Goal: Task Accomplishment & Management: Complete application form

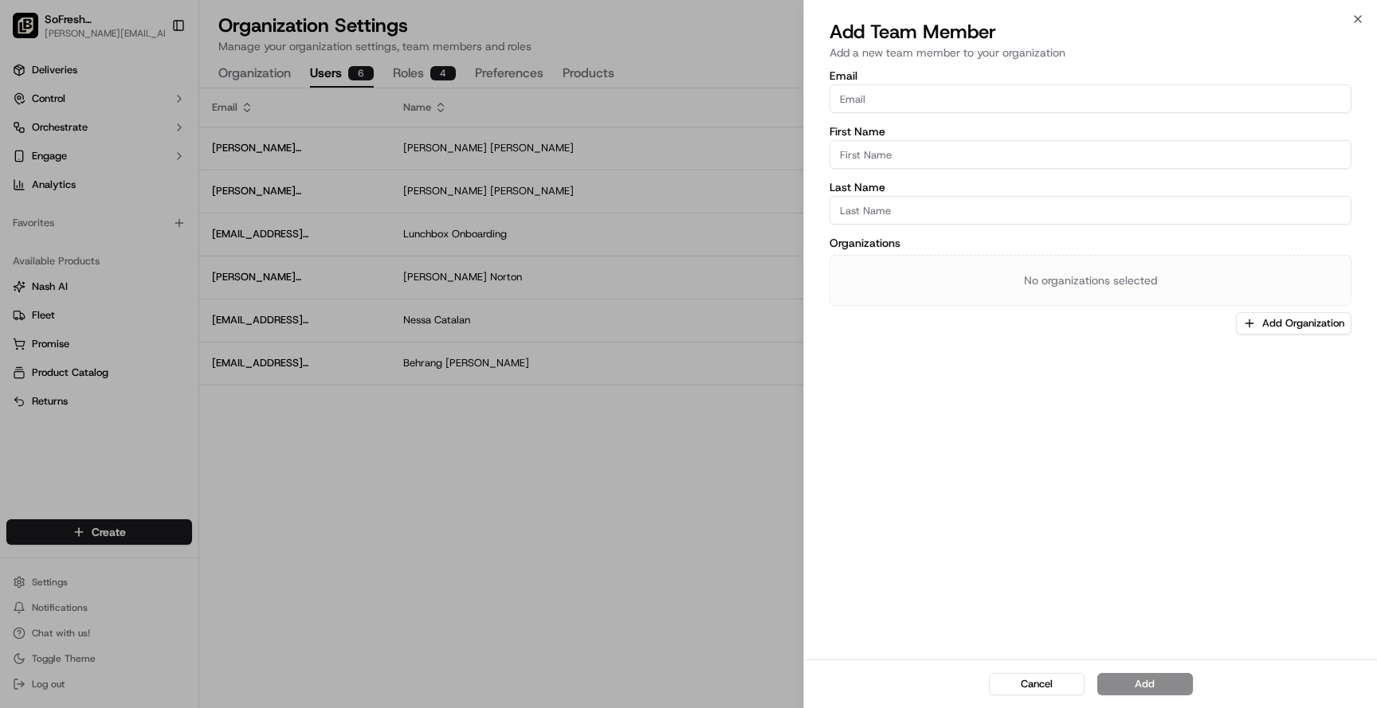
click at [895, 88] on input "Email" at bounding box center [1090, 98] width 522 height 29
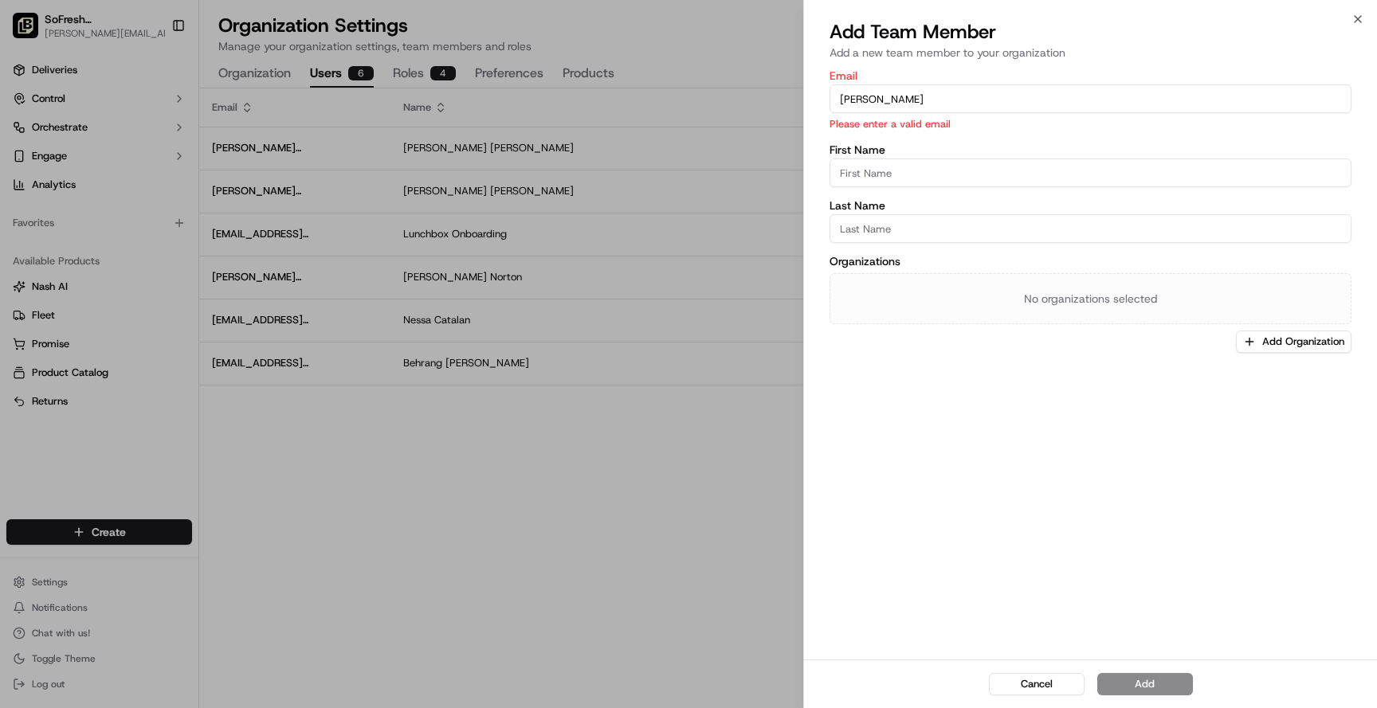
type input "[EMAIL_ADDRESS][DOMAIN_NAME]"
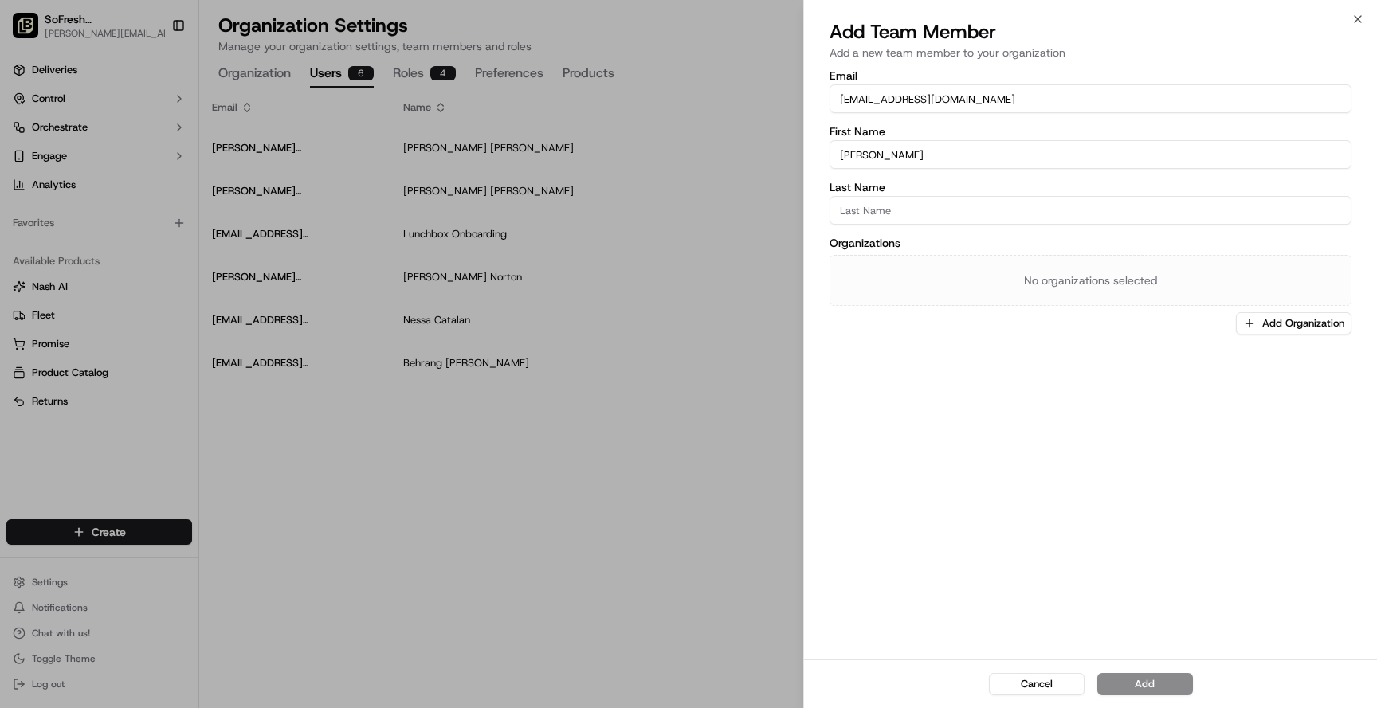
type input "[PERSON_NAME]"
click at [1316, 323] on button "Add Organization" at bounding box center [1294, 323] width 116 height 22
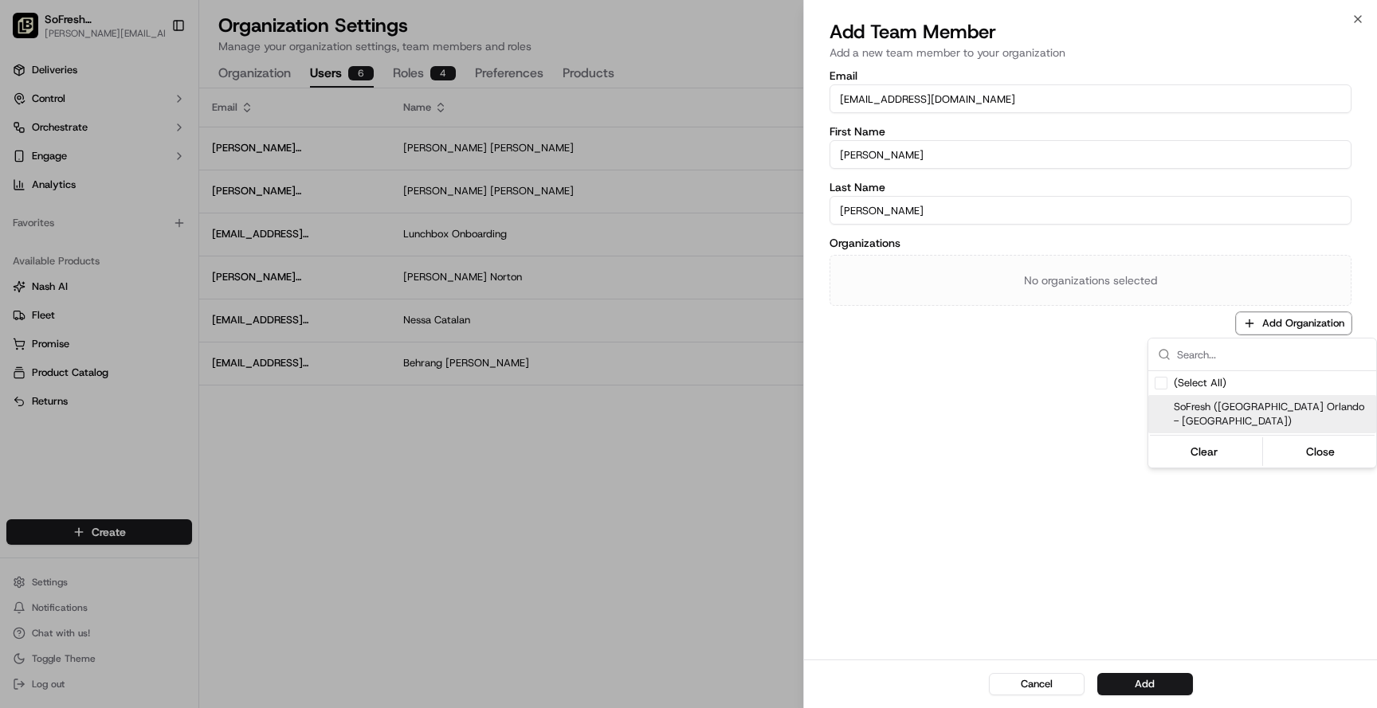
click at [1267, 408] on span "SoFresh ([GEOGRAPHIC_DATA] Orlando - [GEOGRAPHIC_DATA])" at bounding box center [1271, 414] width 196 height 29
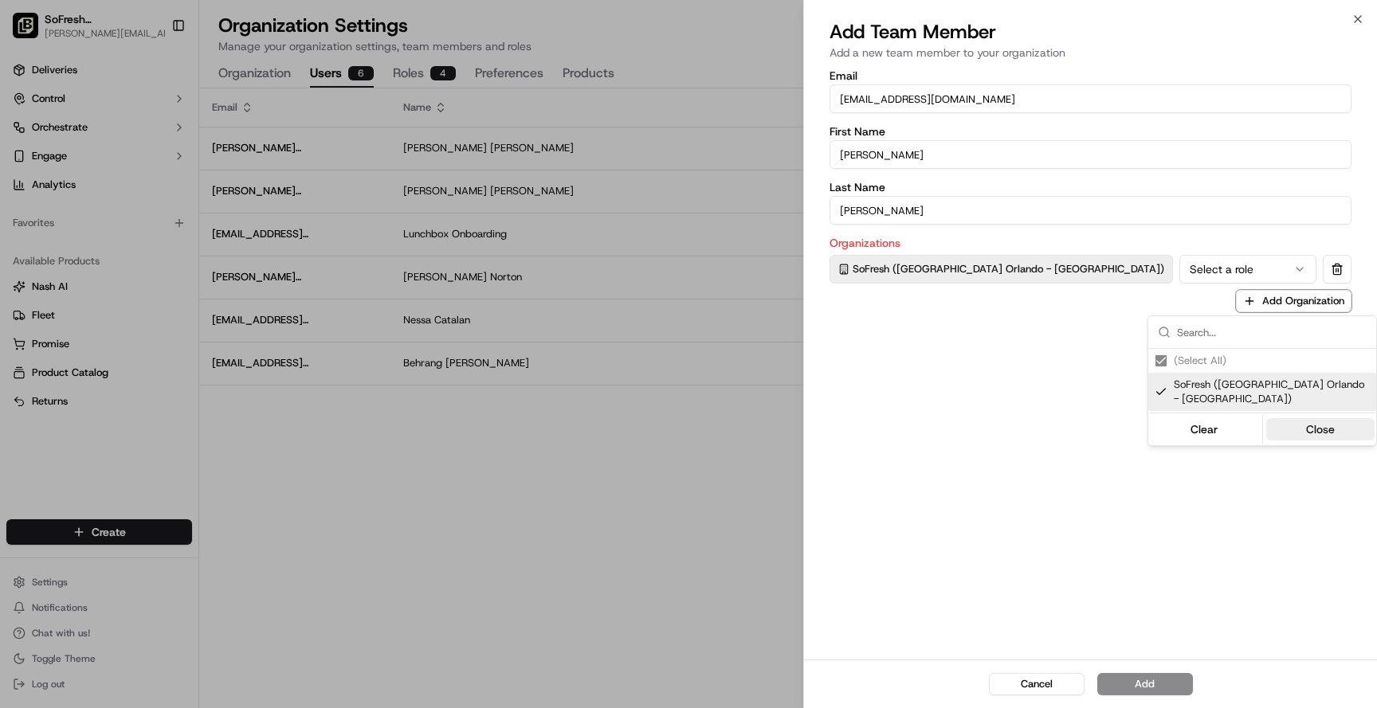
click at [1318, 433] on button "Close" at bounding box center [1320, 429] width 109 height 22
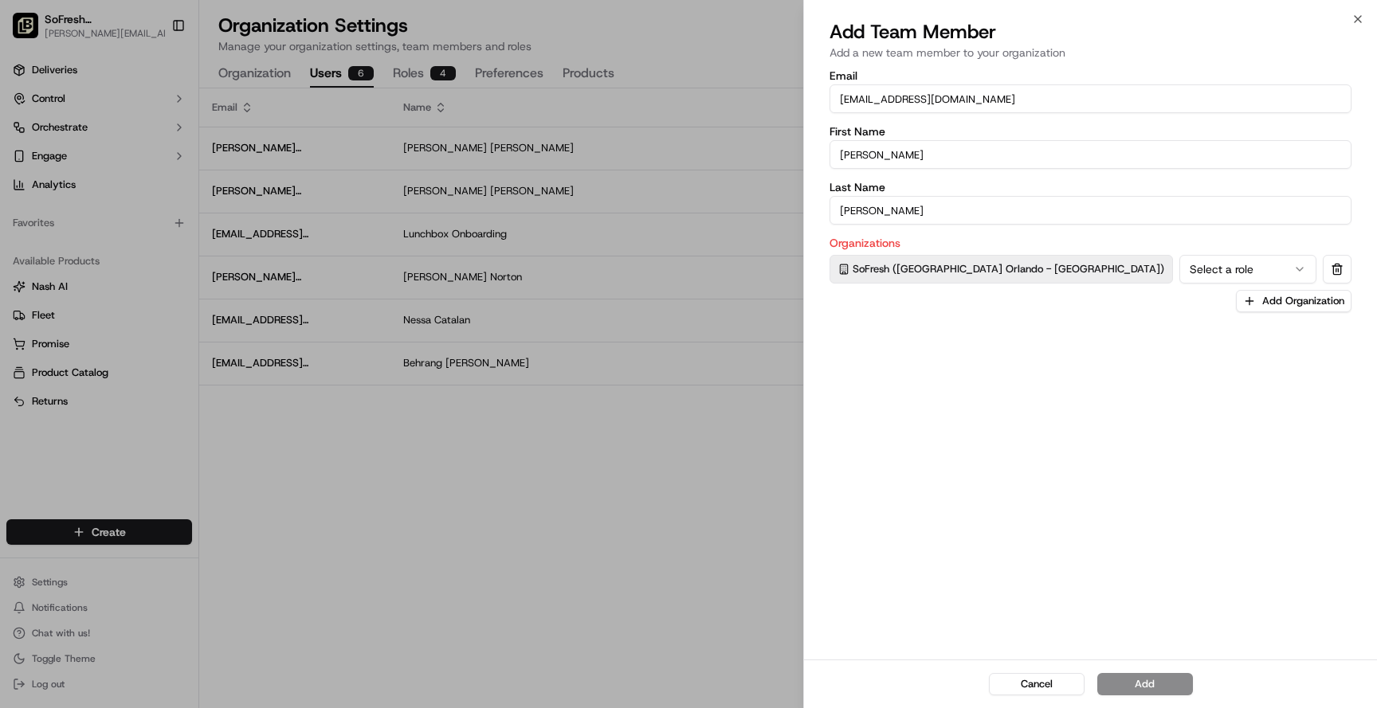
click at [1179, 273] on button "Select a role" at bounding box center [1247, 269] width 137 height 29
click at [1179, 280] on button "Operations" at bounding box center [1247, 269] width 137 height 29
click at [1152, 676] on button "Add" at bounding box center [1145, 684] width 96 height 22
